Goal: Navigation & Orientation: Find specific page/section

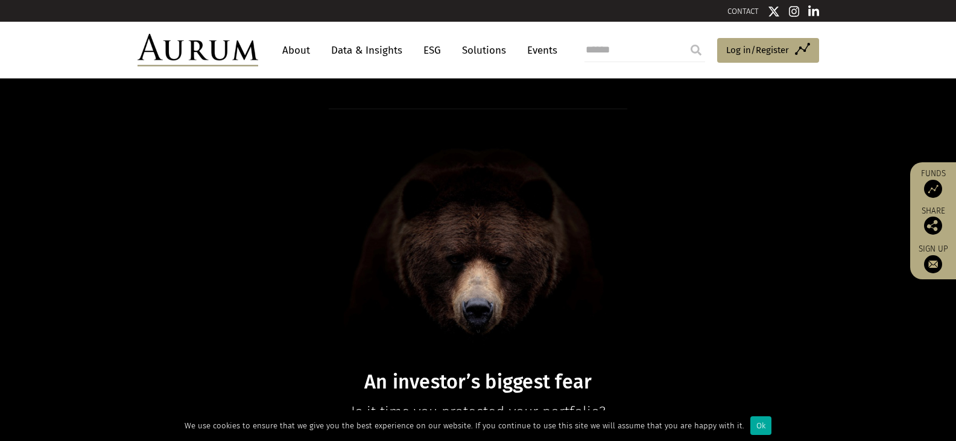
click at [299, 53] on link "About" at bounding box center [296, 50] width 40 height 22
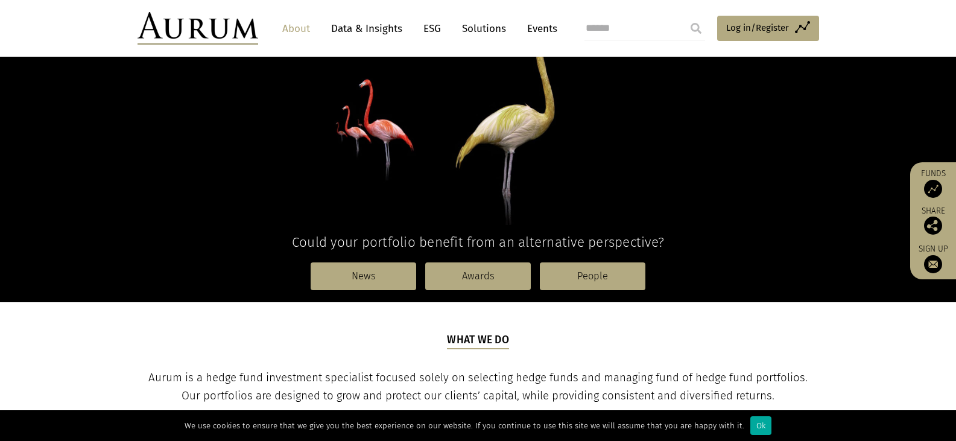
scroll to position [181, 0]
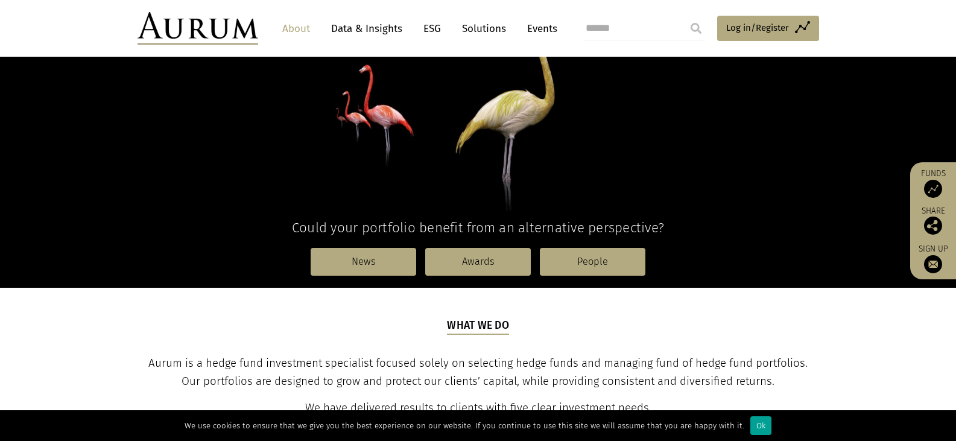
click at [751, 424] on div "Ok" at bounding box center [761, 425] width 21 height 19
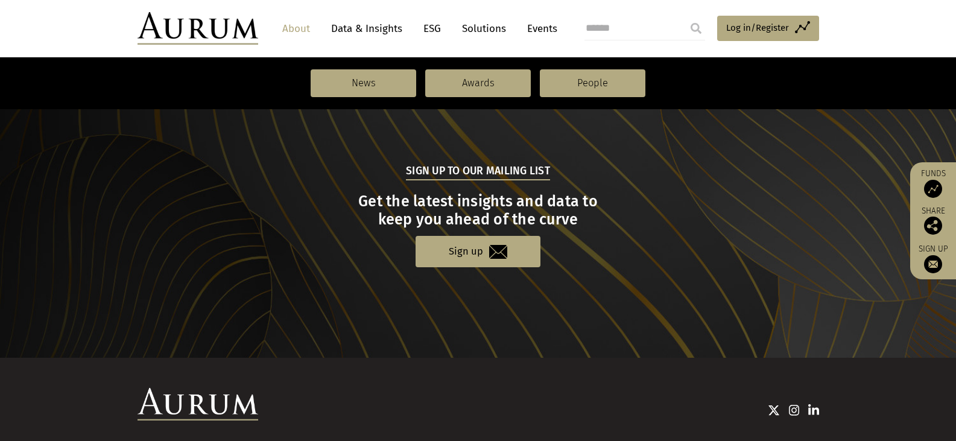
scroll to position [1179, 0]
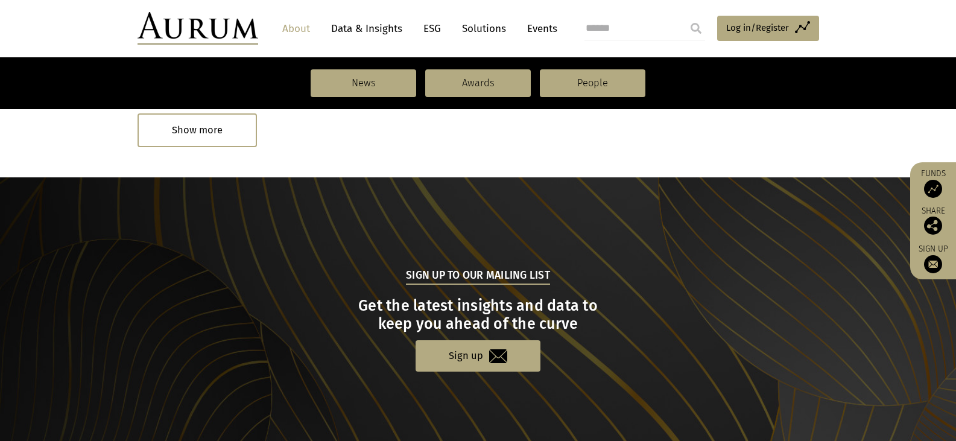
click at [296, 30] on link "About" at bounding box center [296, 29] width 40 height 22
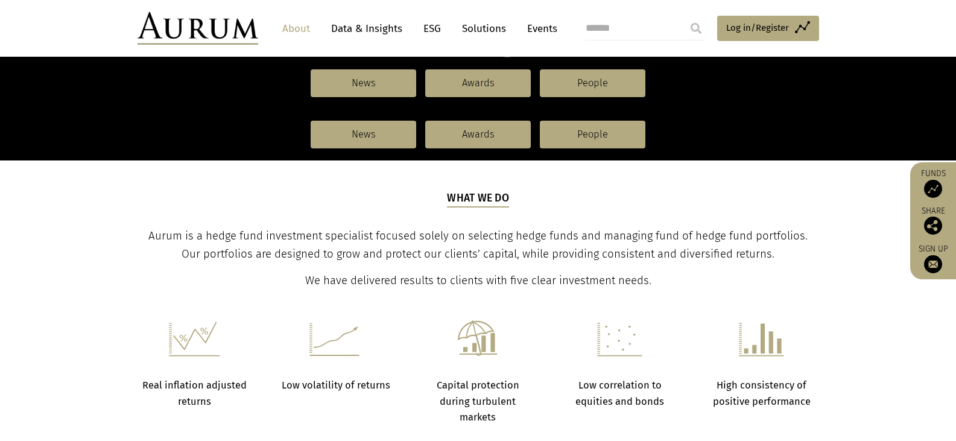
scroll to position [422, 0]
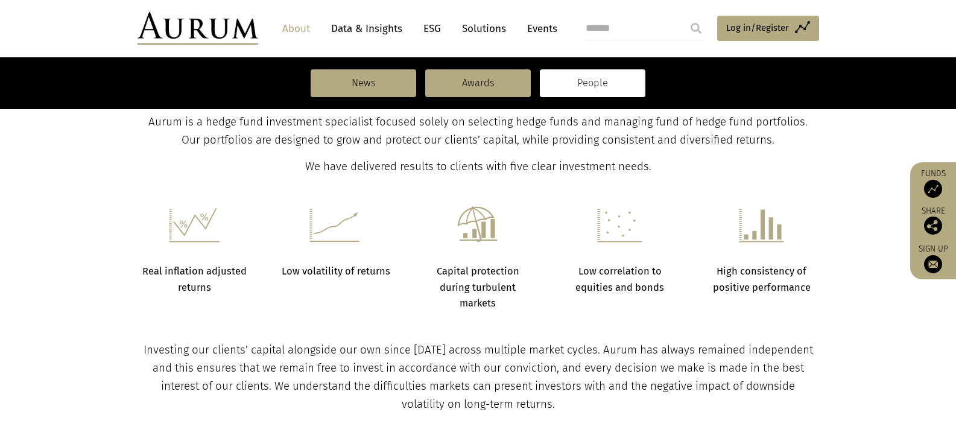
click at [604, 92] on link "People" at bounding box center [593, 83] width 106 height 28
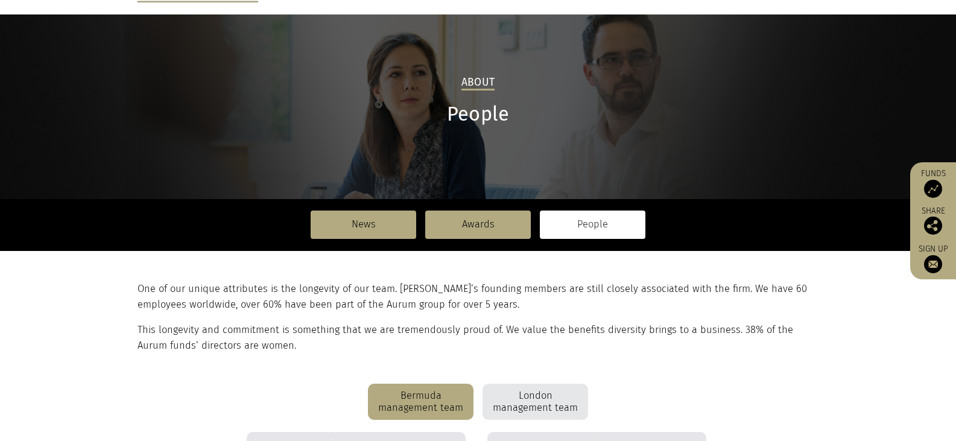
scroll to position [241, 0]
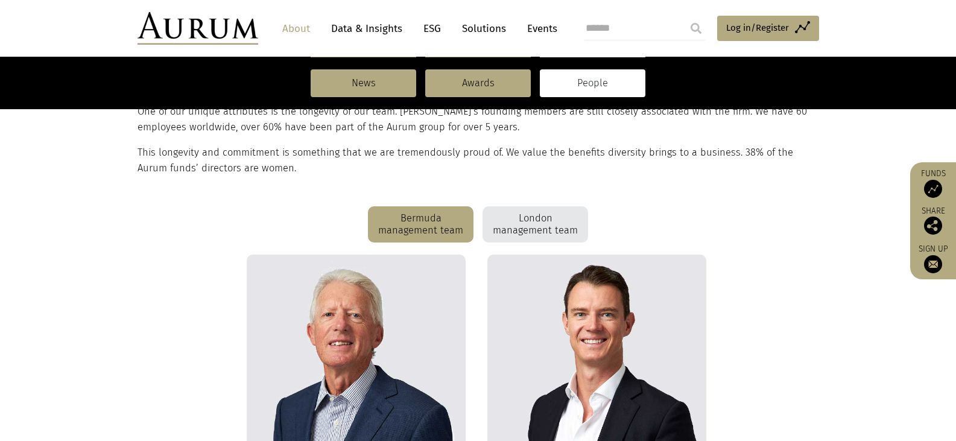
click at [526, 209] on div "London management team" at bounding box center [536, 224] width 106 height 36
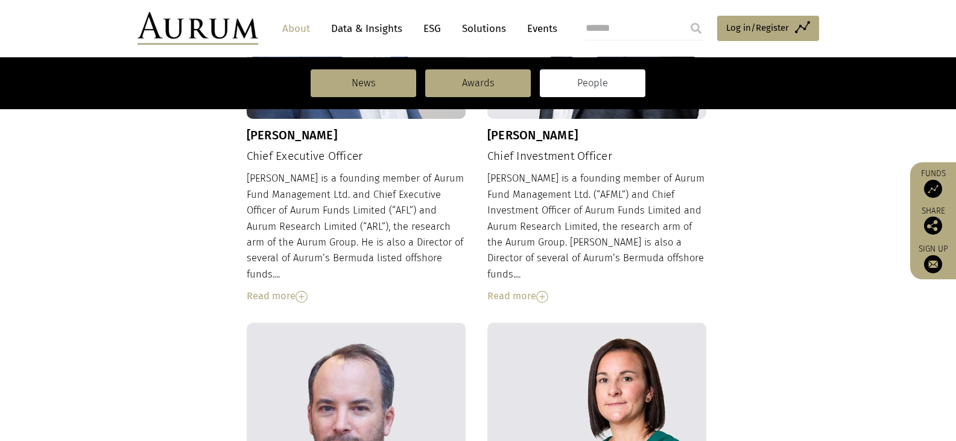
scroll to position [576, 0]
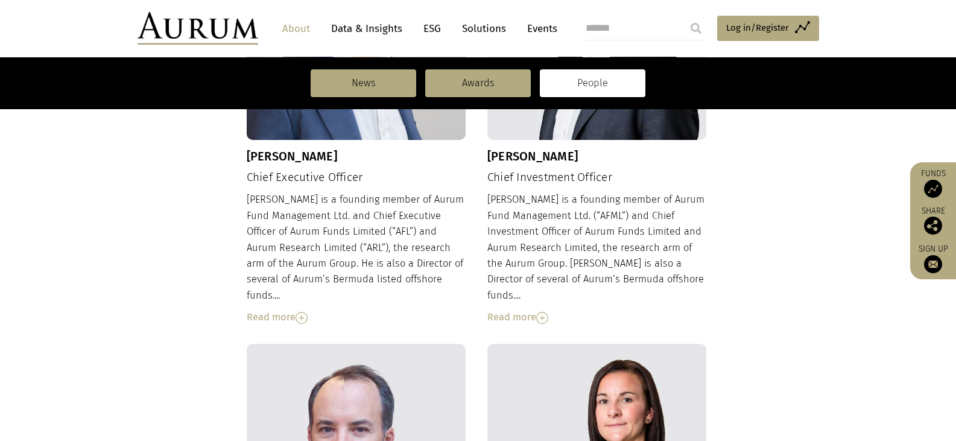
click at [501, 33] on link "Solutions" at bounding box center [484, 29] width 56 height 22
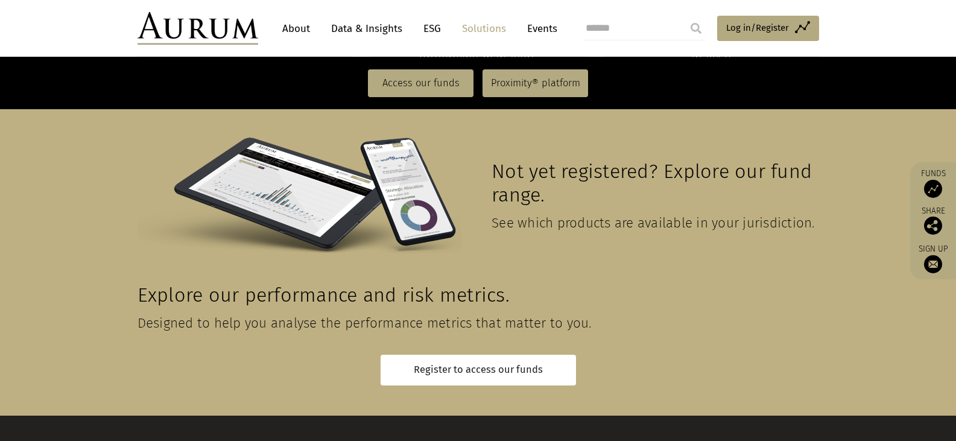
scroll to position [2757, 0]
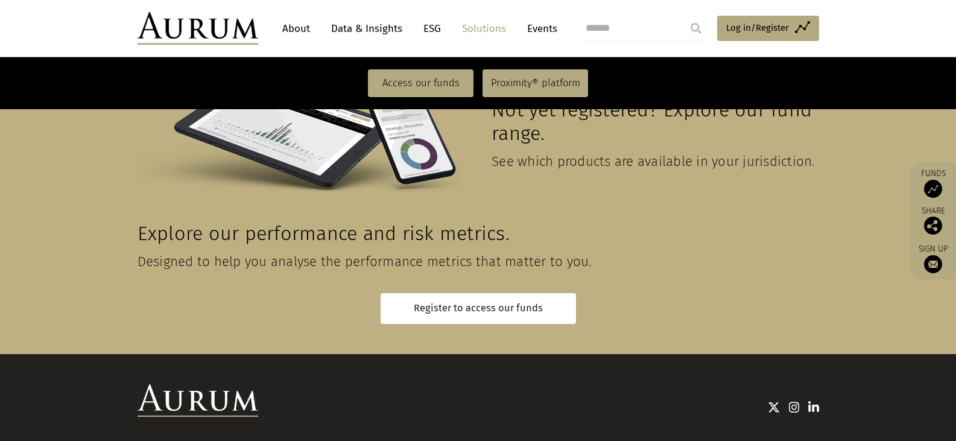
click at [814, 401] on img at bounding box center [814, 407] width 11 height 12
